Goal: Task Accomplishment & Management: Complete application form

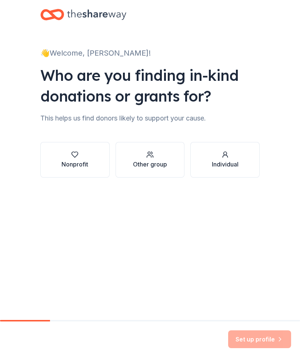
click at [89, 165] on button "Nonprofit" at bounding box center [74, 160] width 69 height 36
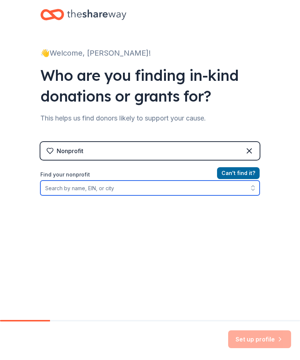
click at [129, 191] on input "Find your nonprofit" at bounding box center [149, 188] width 219 height 15
type input "Cure SMA"
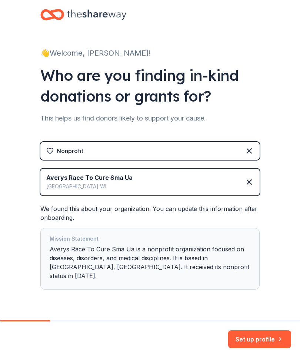
click at [249, 183] on icon at bounding box center [249, 182] width 9 height 9
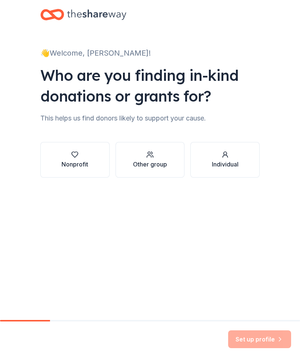
click at [84, 163] on div "Nonprofit" at bounding box center [75, 164] width 27 height 9
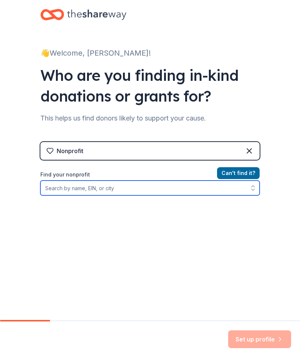
click at [90, 191] on input "Find your nonprofit" at bounding box center [149, 188] width 219 height 15
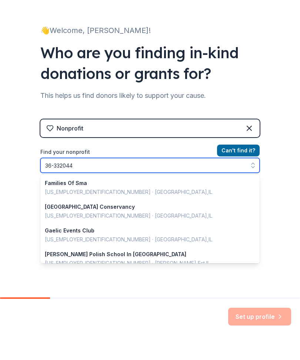
type input "[US_EMPLOYER_IDENTIFICATION_NUMBER]"
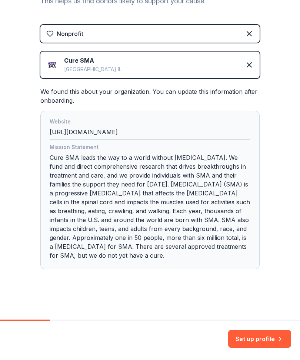
scroll to position [117, 0]
click at [258, 341] on button "Set up profile" at bounding box center [259, 339] width 63 height 18
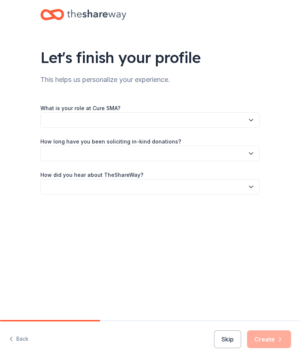
click at [147, 124] on button "button" at bounding box center [149, 120] width 219 height 16
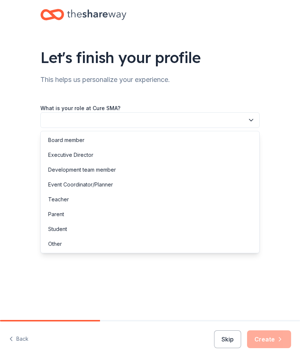
click at [59, 249] on div "Other" at bounding box center [150, 243] width 216 height 15
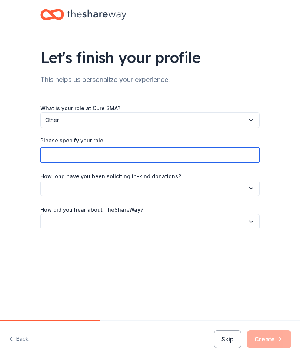
click at [107, 160] on input "Please specify your role:" at bounding box center [149, 155] width 219 height 16
type input "Grandparents"
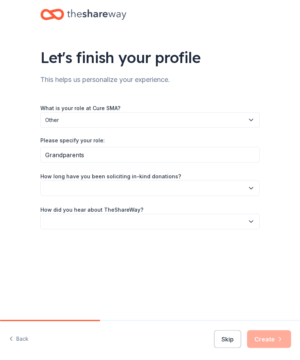
click at [135, 191] on button "button" at bounding box center [149, 189] width 219 height 16
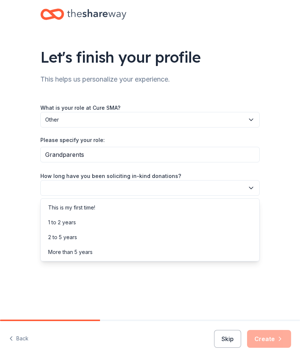
click at [72, 242] on div "2 to 5 years" at bounding box center [150, 237] width 216 height 15
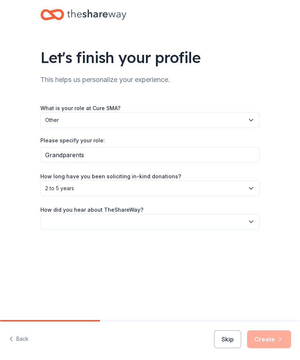
click at [100, 225] on button "button" at bounding box center [149, 222] width 219 height 16
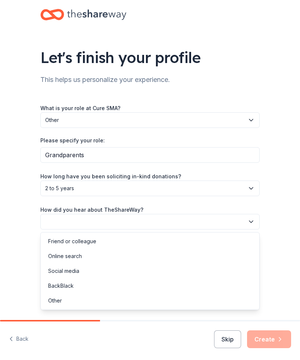
click at [82, 259] on div "Online search" at bounding box center [65, 256] width 34 height 9
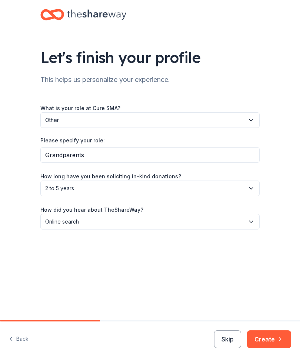
click at [272, 338] on button "Create" at bounding box center [269, 339] width 44 height 18
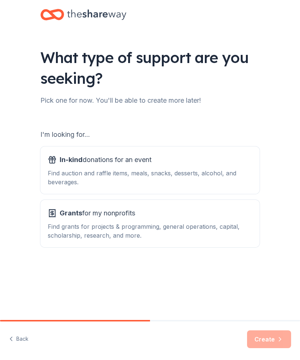
click at [146, 174] on div "Find auction and raffle items, meals, snacks, desserts, alcohol, and beverages." at bounding box center [150, 178] width 205 height 18
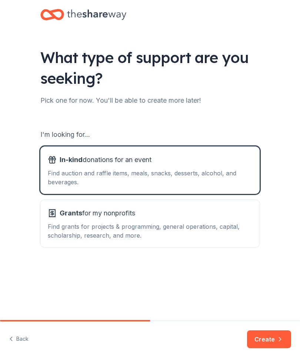
click at [266, 347] on button "Create" at bounding box center [269, 339] width 44 height 18
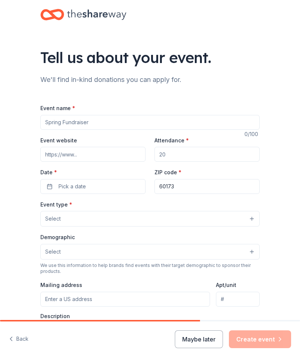
click at [105, 124] on input "Event name *" at bounding box center [149, 122] width 219 height 15
type input "Evening of Hope"
click at [96, 156] on input "Event website" at bounding box center [92, 154] width 105 height 15
click at [181, 156] on input "Attendance *" at bounding box center [207, 154] width 105 height 15
type input "200"
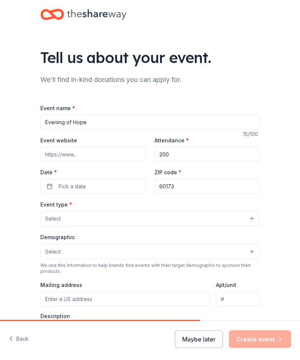
click at [100, 186] on button "Pick a date" at bounding box center [92, 186] width 105 height 15
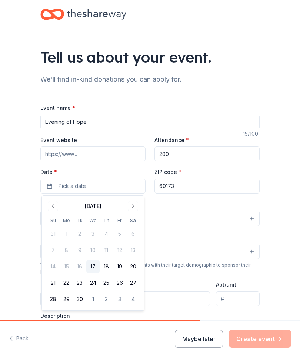
click at [134, 206] on button "Go to next month" at bounding box center [133, 206] width 10 height 10
click at [135, 207] on button "Go to next month" at bounding box center [133, 206] width 10 height 10
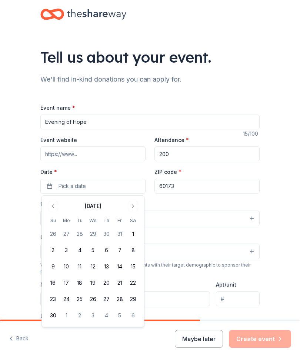
click at [124, 285] on button "21" at bounding box center [119, 282] width 13 height 13
click at [202, 201] on div "Event type * Select" at bounding box center [149, 213] width 219 height 27
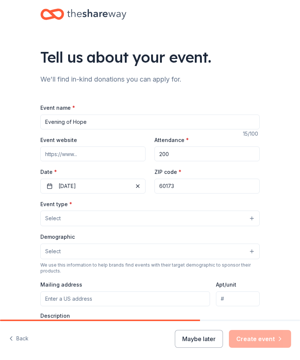
click at [113, 218] on button "Select" at bounding box center [149, 219] width 219 height 16
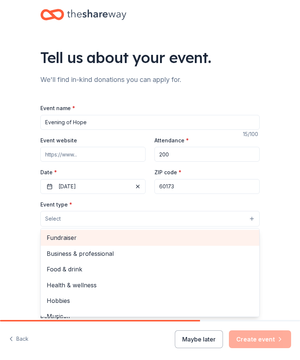
click at [81, 239] on span "Fundraiser" at bounding box center [150, 238] width 207 height 10
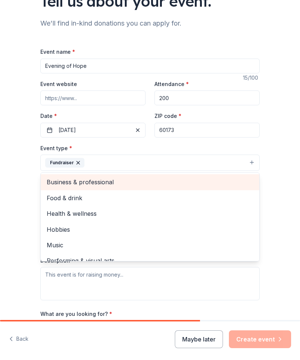
scroll to position [56, 0]
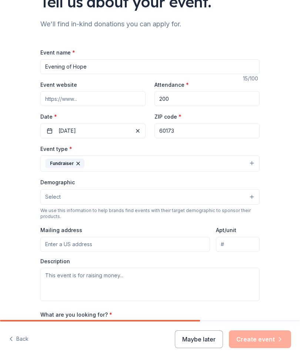
click at [166, 199] on button "Select" at bounding box center [149, 197] width 219 height 16
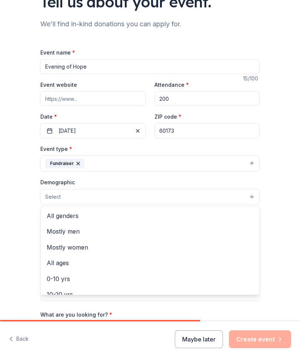
scroll to position [0, 0]
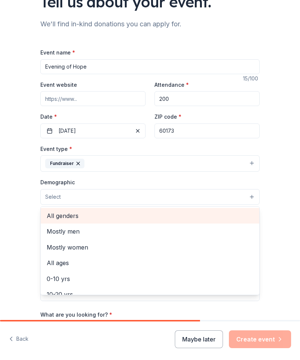
click at [69, 215] on span "All genders" at bounding box center [150, 216] width 207 height 10
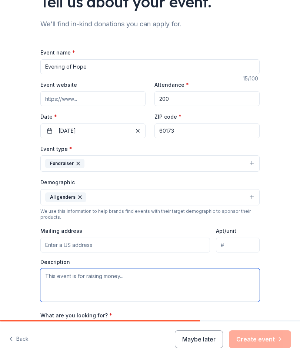
click at [72, 279] on textarea at bounding box center [149, 284] width 219 height 33
type textarea "This event is for raising funds for the Cure SMA Foundation"
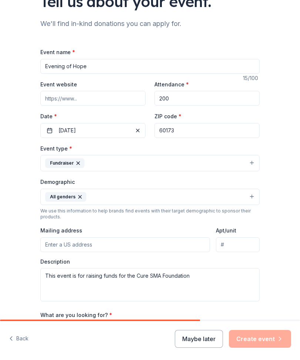
click at [120, 247] on input "Mailing address" at bounding box center [125, 245] width 170 height 15
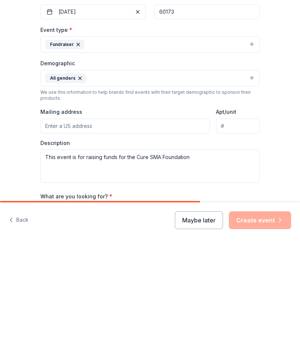
type input "79"
type input "[PERSON_NAME][GEOGRAPHIC_DATA]"
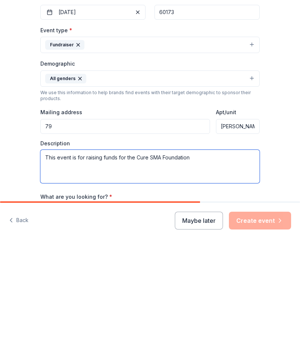
click at [241, 268] on textarea "This event is for raising funds for the Cure SMA Foundation" at bounding box center [149, 284] width 219 height 33
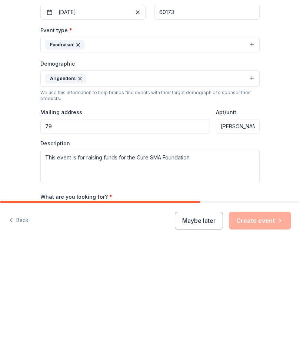
click at [80, 238] on input "79" at bounding box center [125, 245] width 170 height 15
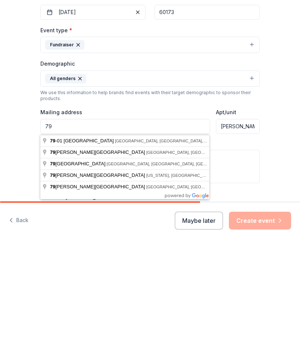
scroll to position [0, 0]
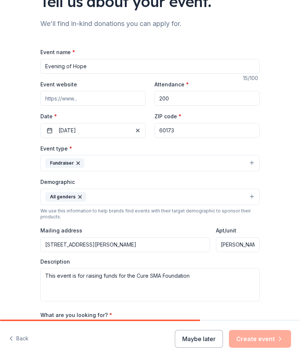
type input "[STREET_ADDRESS][PERSON_NAME]"
click at [247, 247] on input "[PERSON_NAME][GEOGRAPHIC_DATA]" at bounding box center [238, 245] width 44 height 15
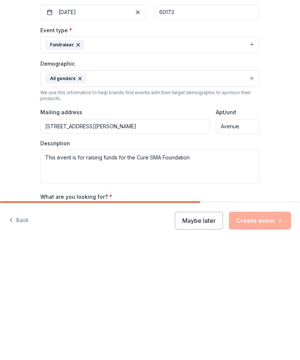
click at [250, 238] on input "Avenue" at bounding box center [238, 245] width 44 height 15
type input "A"
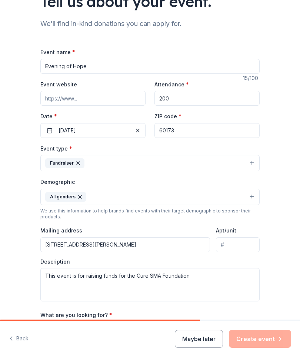
click at [96, 101] on input "Event website" at bounding box center [92, 98] width 105 height 15
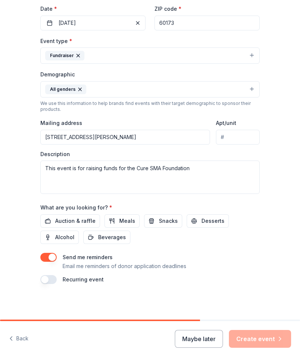
scroll to position [164, 0]
type input "[DOMAIN_NAME]"
click at [89, 222] on span "Auction & raffle" at bounding box center [75, 221] width 40 height 9
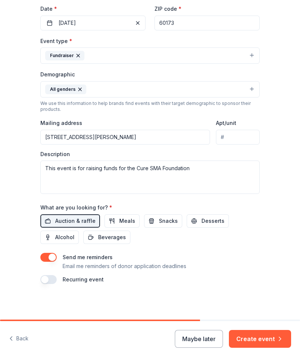
click at [264, 340] on button "Create event" at bounding box center [260, 339] width 62 height 18
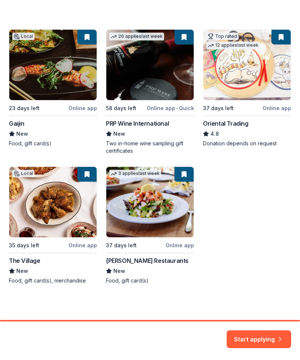
scroll to position [130, 0]
click at [174, 107] on div "Local 23 days left Online app Gaijin New Food, gift card(s) 26 applies last wee…" at bounding box center [150, 156] width 282 height 255
click at [172, 111] on div "Local 23 days left Online app Gaijin New Food, gift card(s) 26 applies last wee…" at bounding box center [150, 156] width 282 height 255
click at [177, 111] on div "Local 23 days left Online app Gaijin New Food, gift card(s) 26 applies last wee…" at bounding box center [150, 156] width 282 height 255
click at [158, 125] on div "Local 23 days left Online app Gaijin New Food, gift card(s) 26 applies last wee…" at bounding box center [150, 156] width 282 height 255
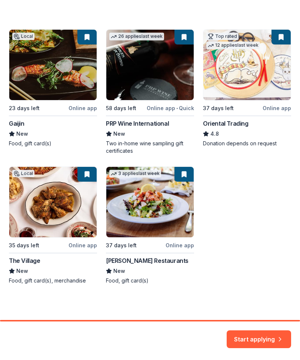
click at [153, 146] on div "Local 23 days left Online app Gaijin New Food, gift card(s) 26 applies last wee…" at bounding box center [150, 156] width 282 height 255
click at [185, 40] on div "Local 23 days left Online app Gaijin New Food, gift card(s) 26 applies last wee…" at bounding box center [150, 156] width 282 height 255
click at [174, 42] on div "Local 23 days left Online app Gaijin New Food, gift card(s) 26 applies last wee…" at bounding box center [150, 156] width 282 height 255
click at [142, 39] on div "Local 23 days left Online app Gaijin New Food, gift card(s) 26 applies last wee…" at bounding box center [150, 156] width 282 height 255
click at [150, 71] on div "Local 23 days left Online app Gaijin New Food, gift card(s) 26 applies last wee…" at bounding box center [150, 156] width 282 height 255
